Goal: Information Seeking & Learning: Learn about a topic

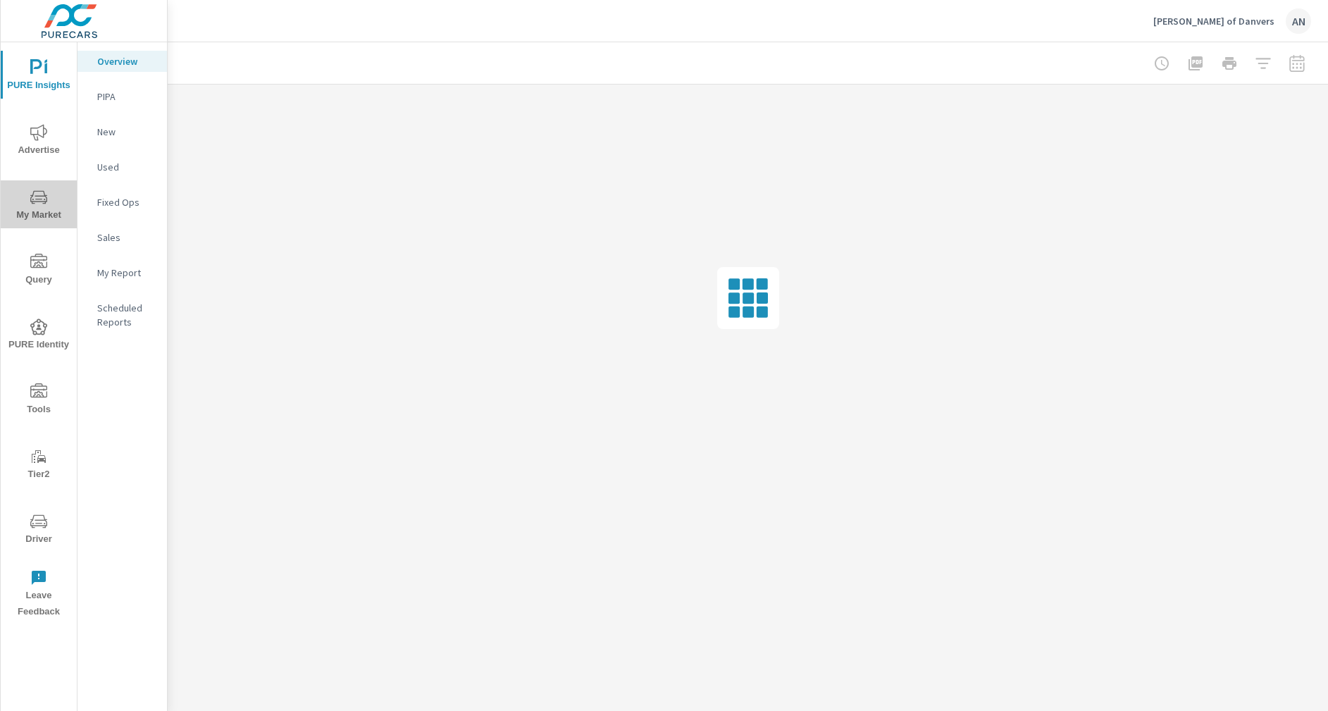
click at [44, 212] on span "My Market" at bounding box center [39, 206] width 68 height 35
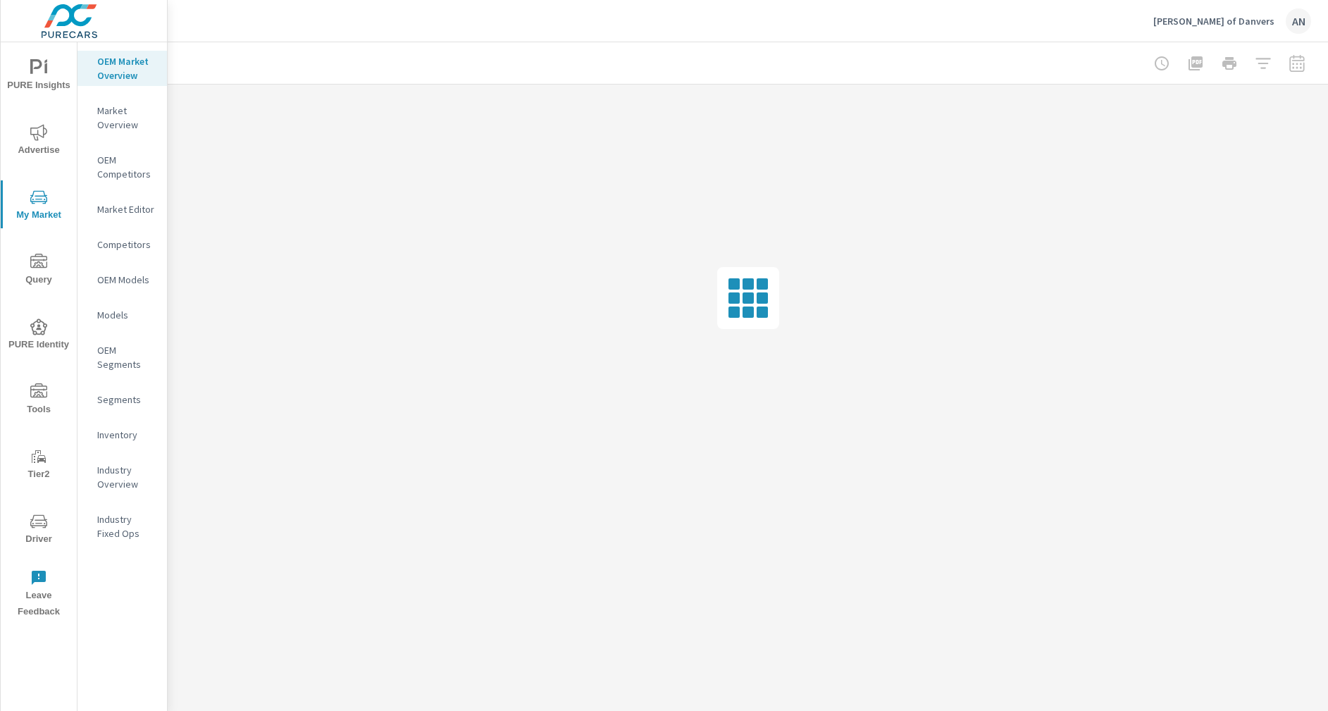
click at [128, 438] on p "Inventory" at bounding box center [126, 435] width 58 height 14
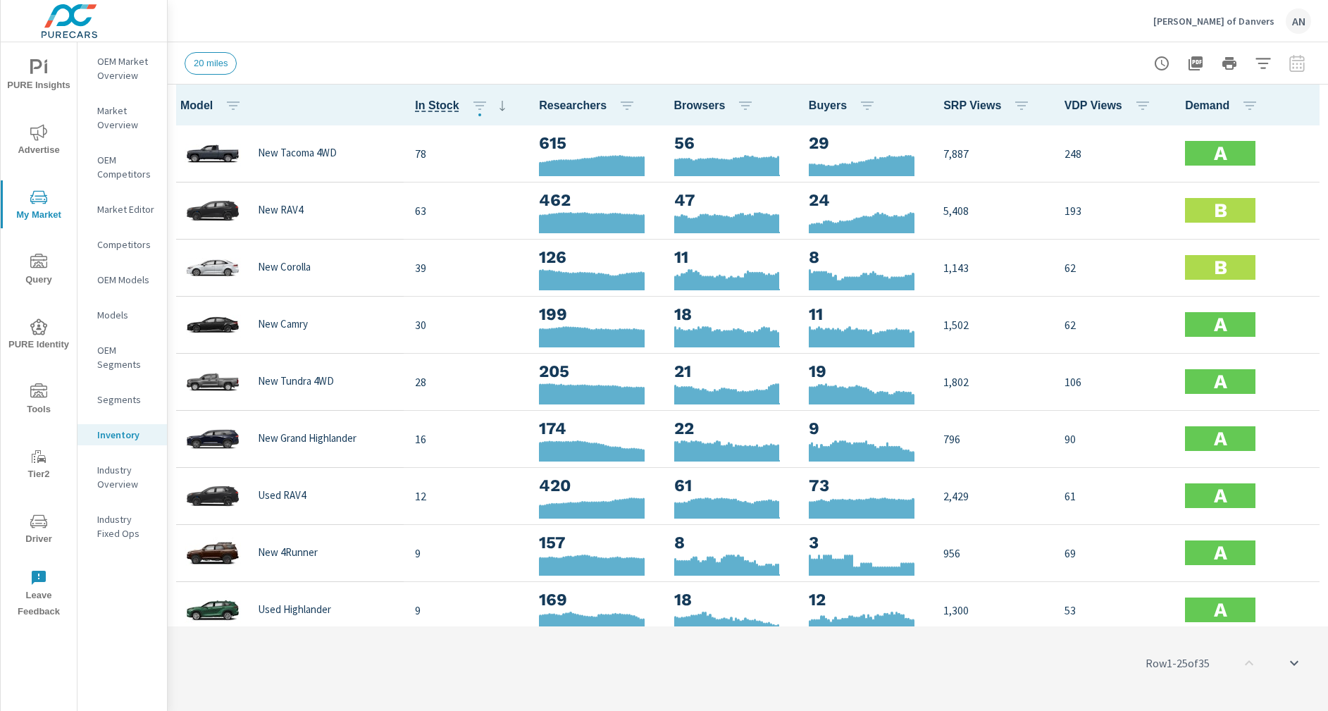
scroll to position [1, 0]
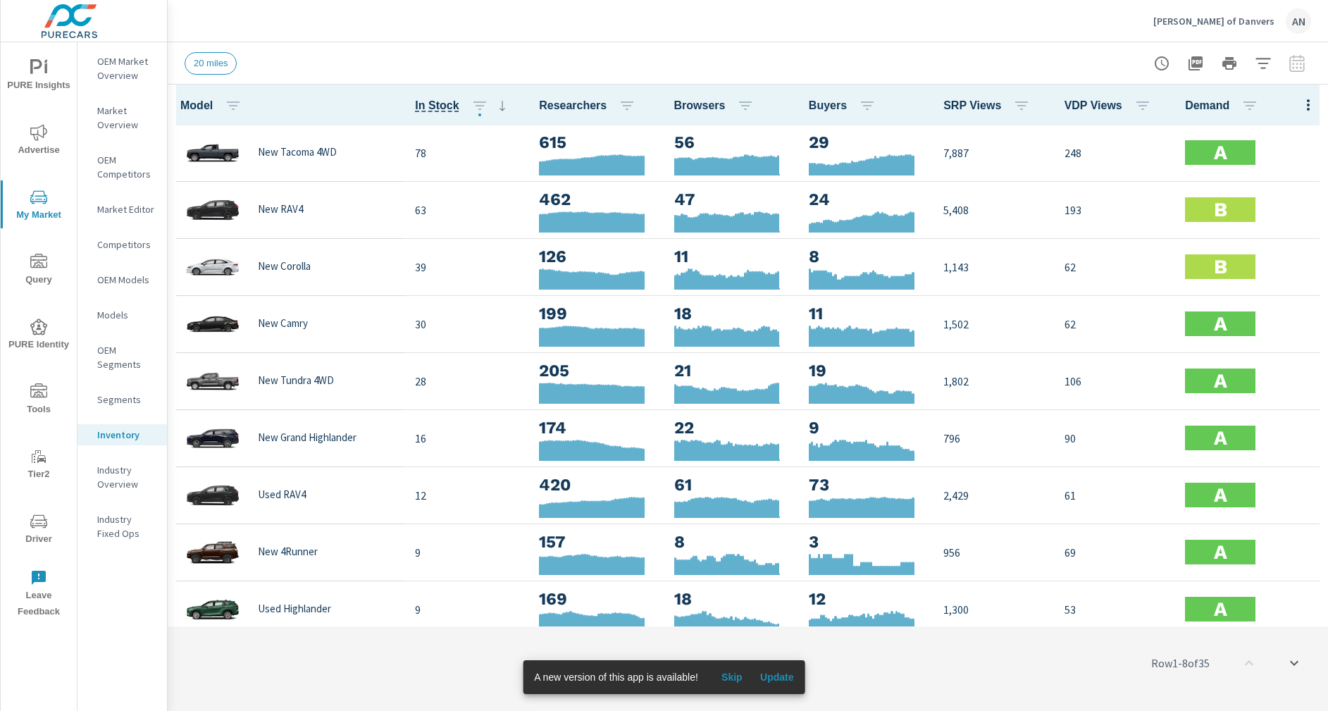
click at [50, 192] on span "My Market" at bounding box center [39, 206] width 68 height 35
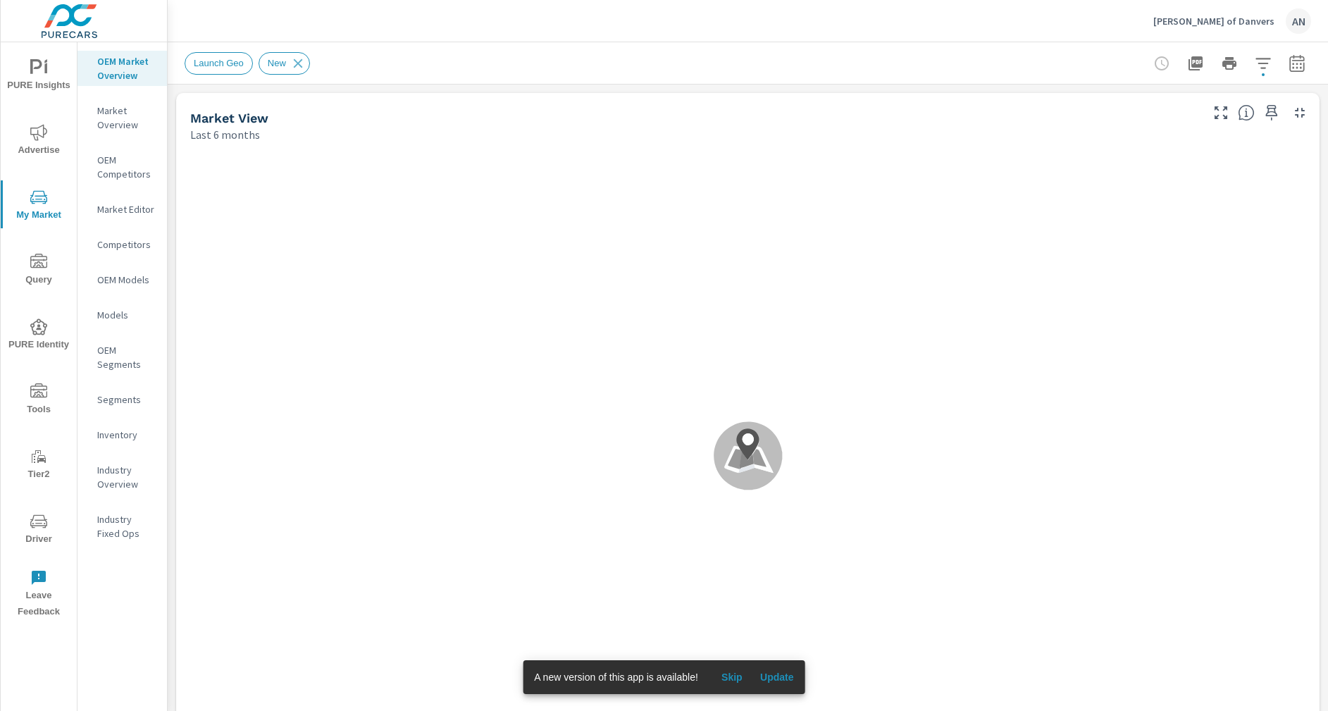
click at [36, 134] on icon "nav menu" at bounding box center [38, 132] width 17 height 16
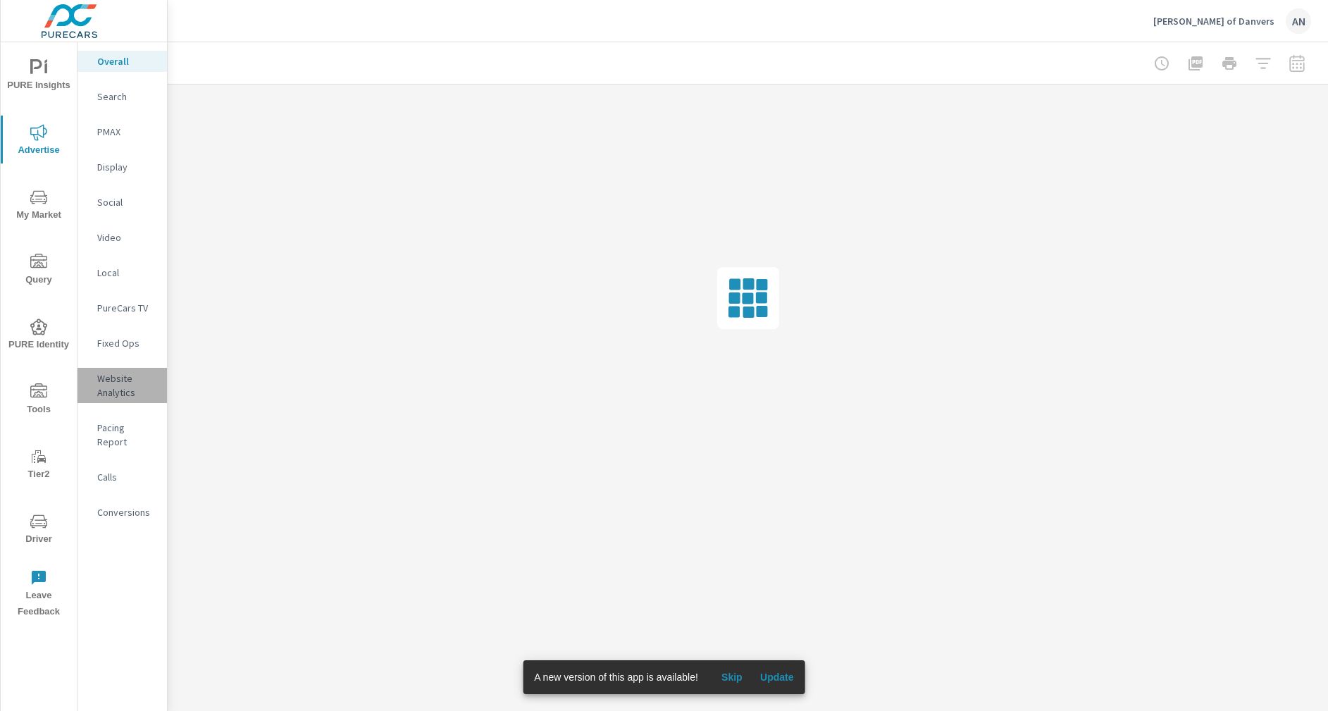
click at [115, 393] on p "Website Analytics" at bounding box center [126, 385] width 58 height 28
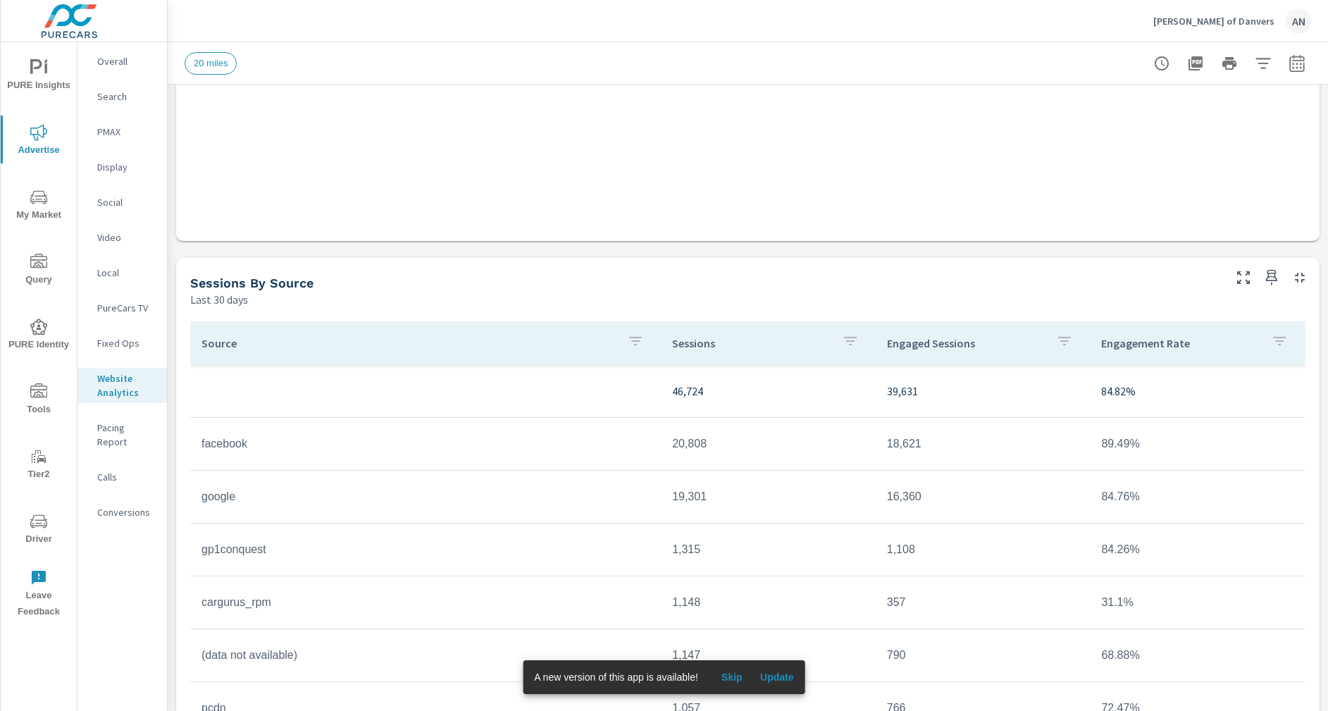
scroll to position [1026, 0]
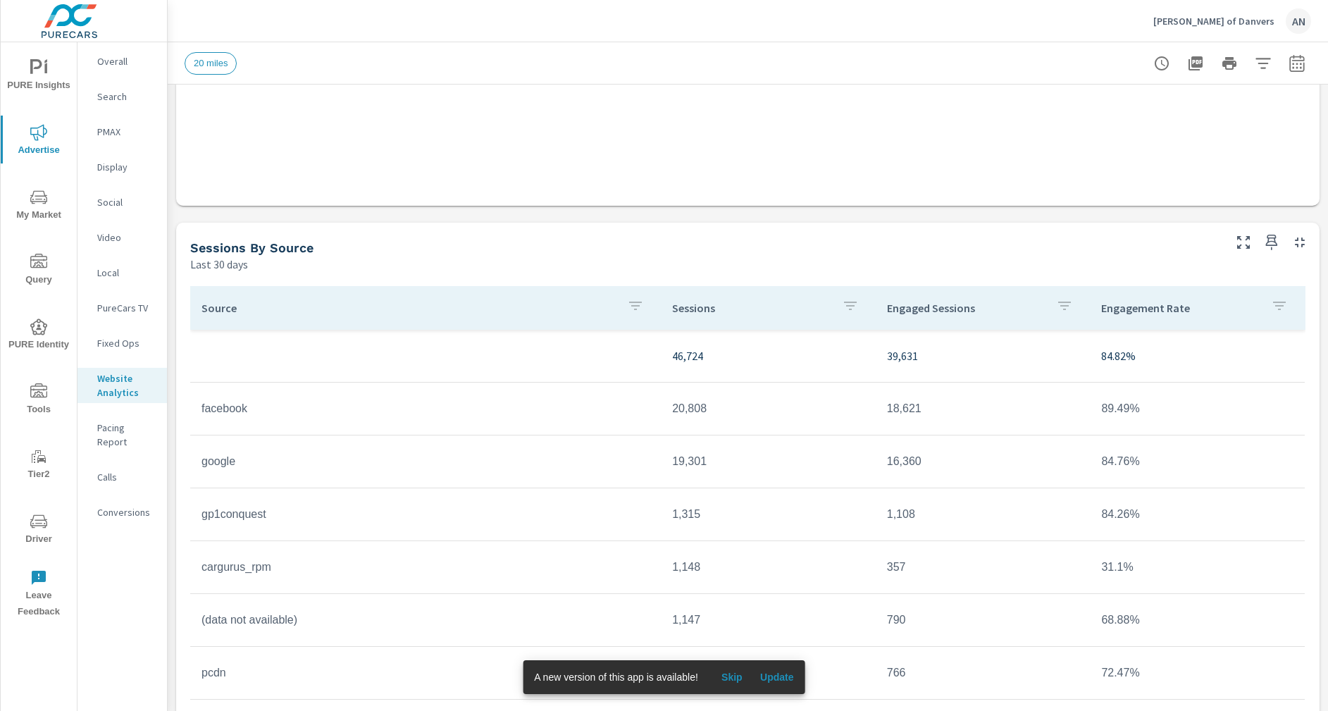
scroll to position [955, 0]
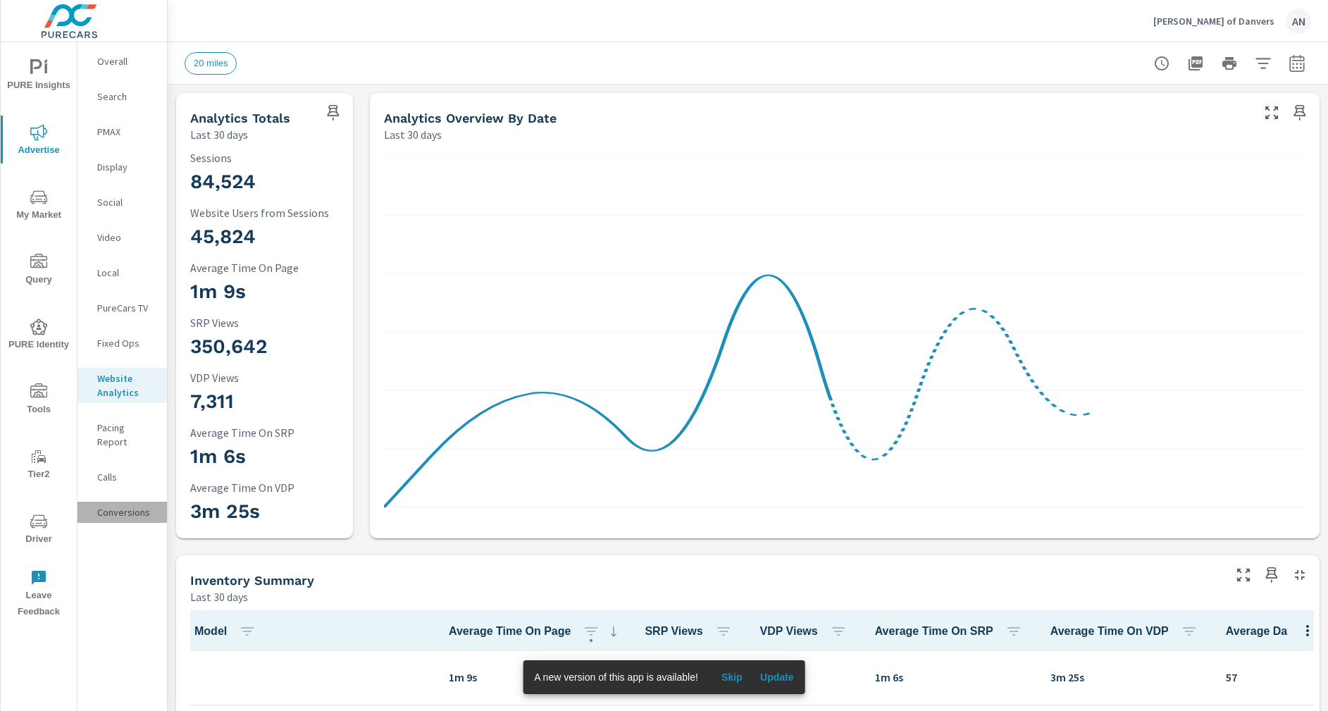
click at [117, 505] on p "Conversions" at bounding box center [126, 512] width 58 height 14
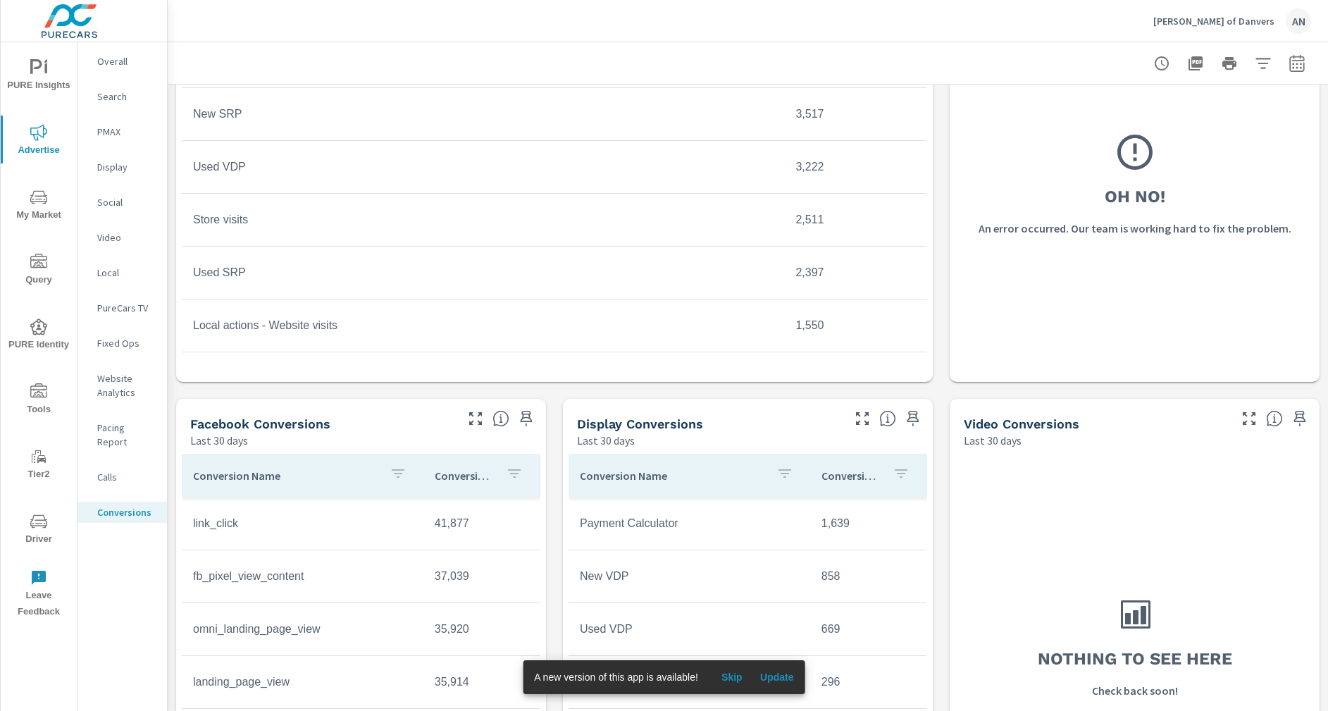
scroll to position [735, 0]
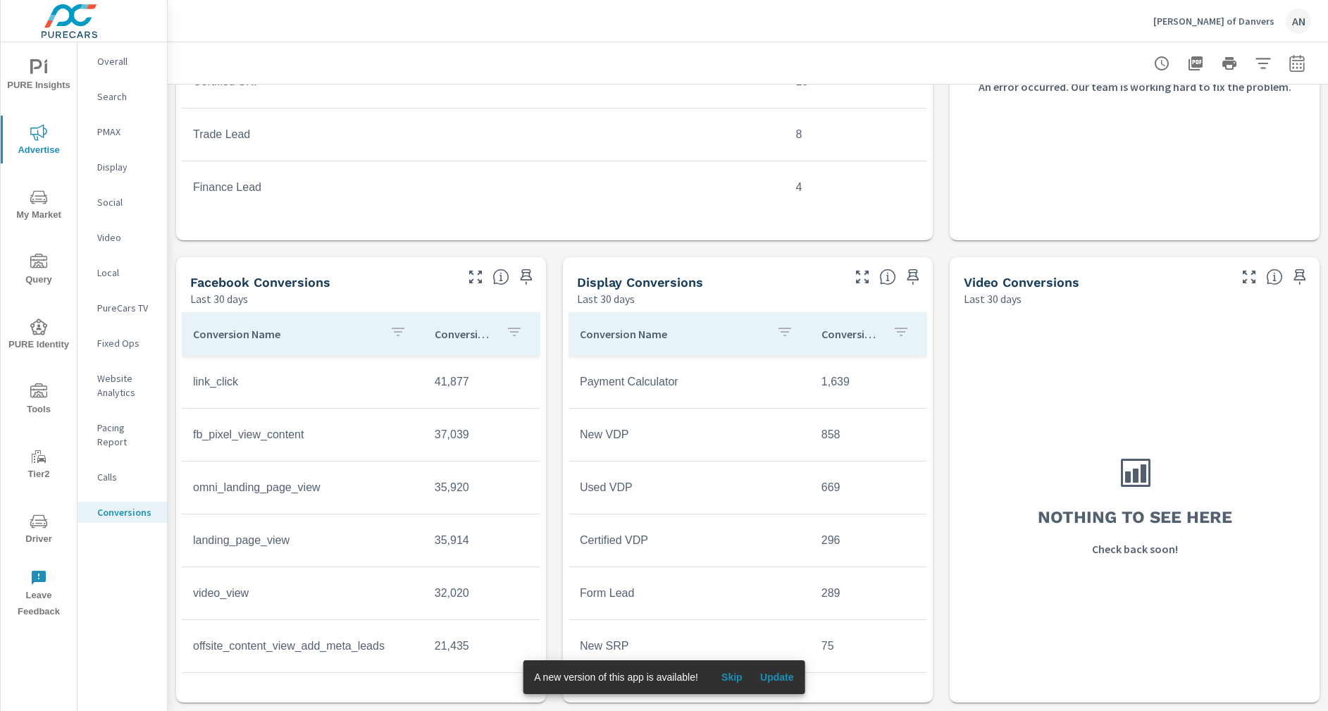
scroll to position [261, 0]
click at [47, 78] on span "PURE Insights" at bounding box center [39, 76] width 68 height 35
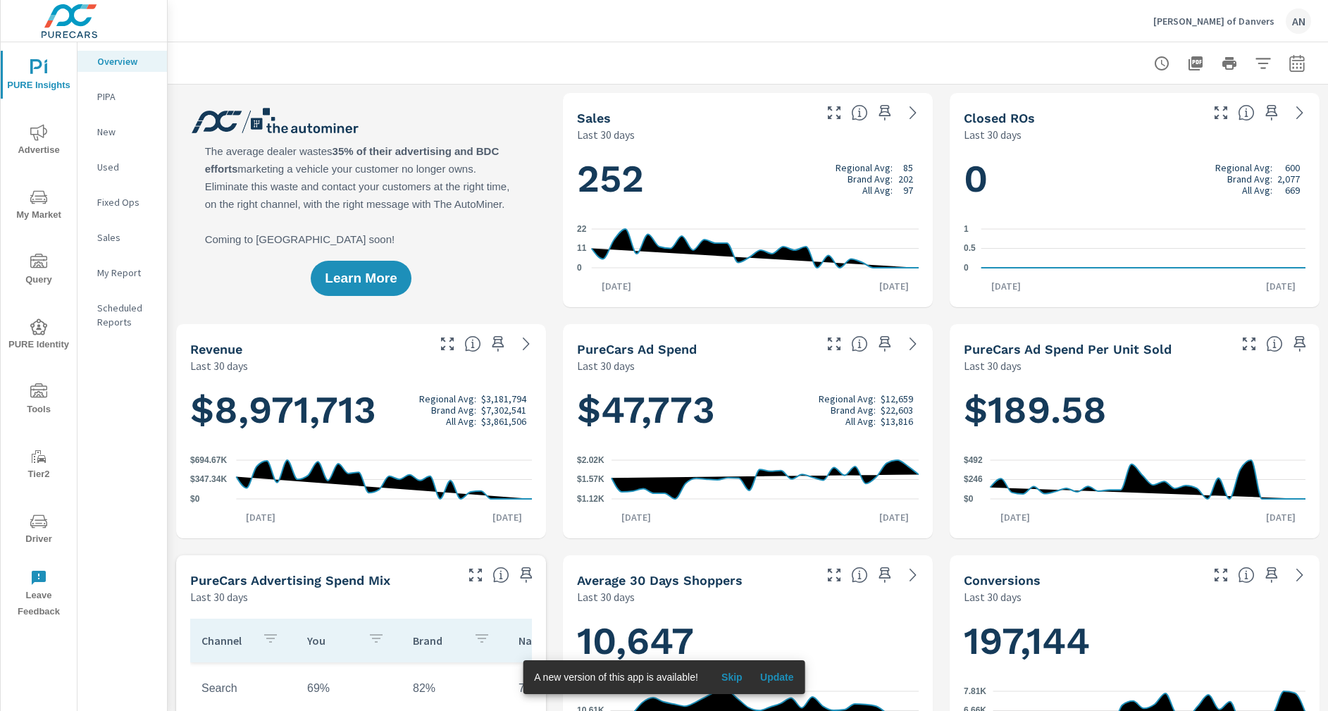
click at [44, 154] on span "Advertise" at bounding box center [39, 141] width 68 height 35
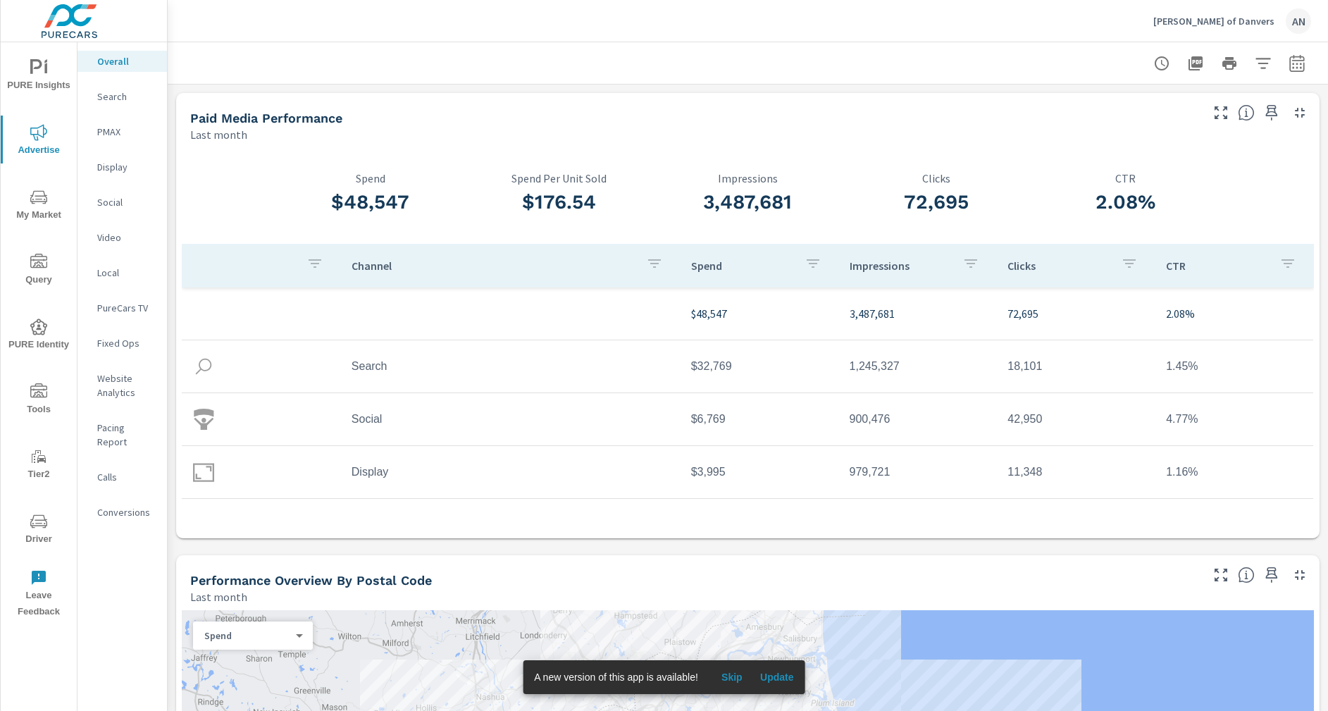
click at [37, 61] on icon "nav menu" at bounding box center [36, 66] width 12 height 15
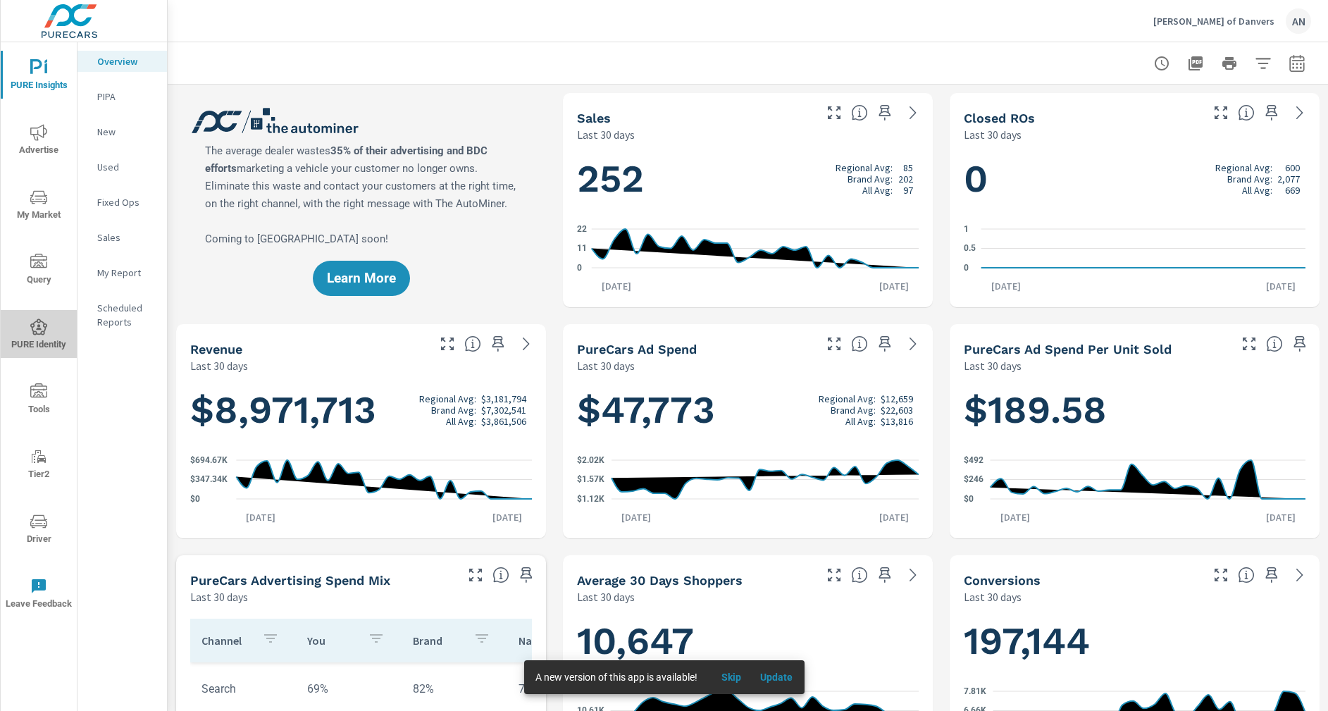
click at [29, 342] on span "PURE Identity" at bounding box center [39, 335] width 68 height 35
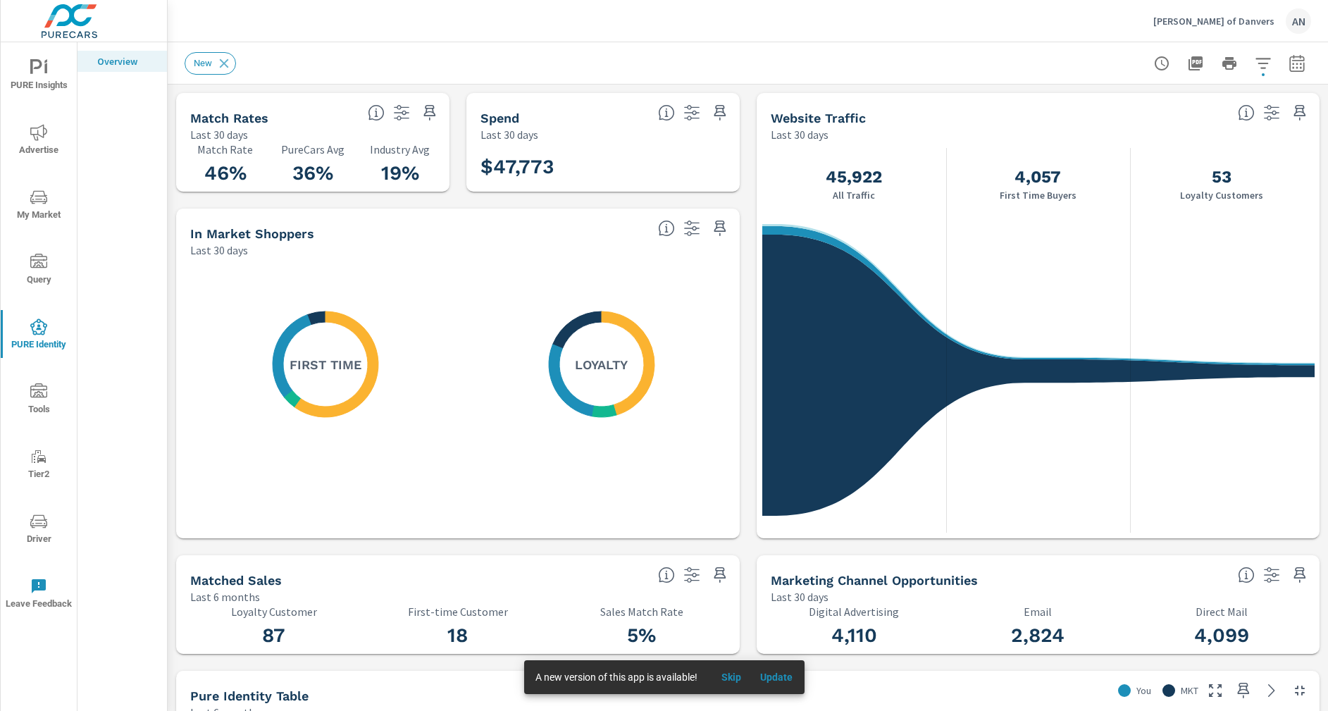
scroll to position [1, 0]
